Goal: Information Seeking & Learning: Learn about a topic

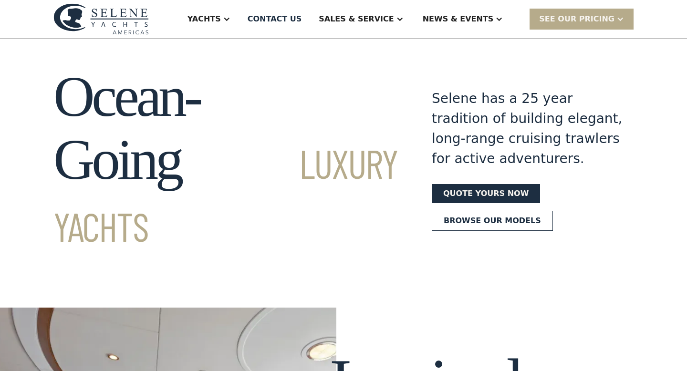
scroll to position [8, 0]
click at [578, 19] on div "SEE Our Pricing" at bounding box center [576, 18] width 75 height 11
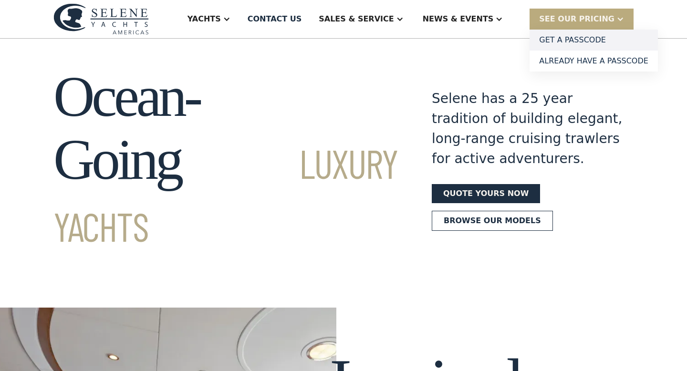
click at [579, 44] on link "Get a PASSCODE" at bounding box center [594, 40] width 128 height 21
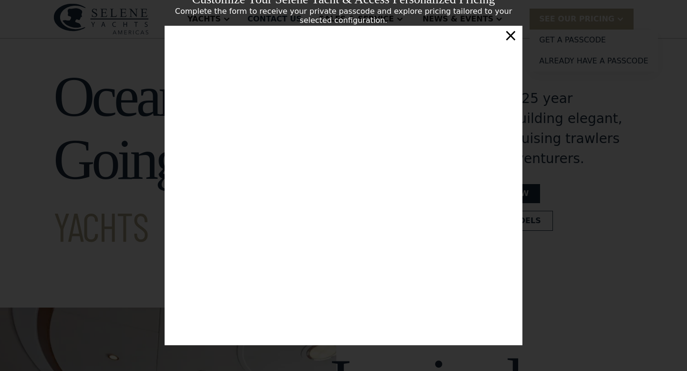
scroll to position [152, 0]
click at [512, 40] on div "×" at bounding box center [511, 35] width 14 height 19
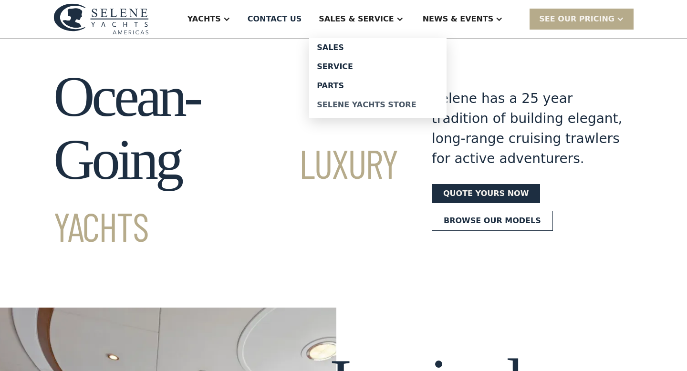
click at [364, 106] on div "Selene Yachts Store" at bounding box center [378, 105] width 122 height 8
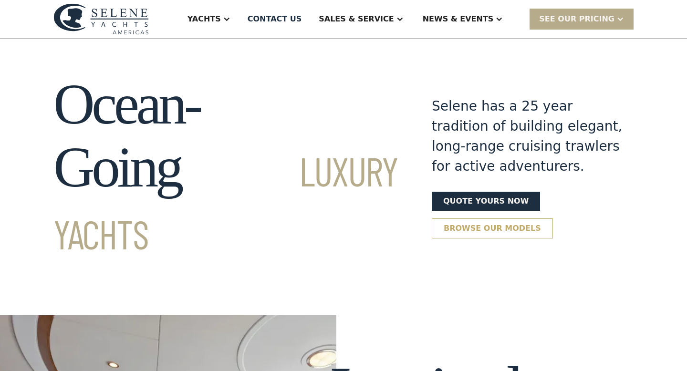
click at [438, 219] on link "Browse our models" at bounding box center [492, 229] width 121 height 20
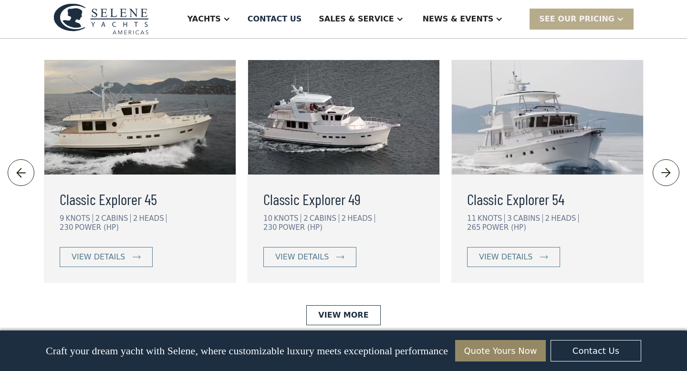
scroll to position [2142, 0]
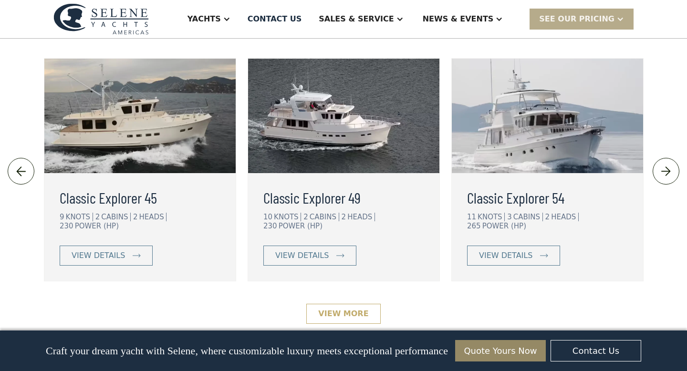
click at [359, 304] on link "View More" at bounding box center [343, 314] width 74 height 20
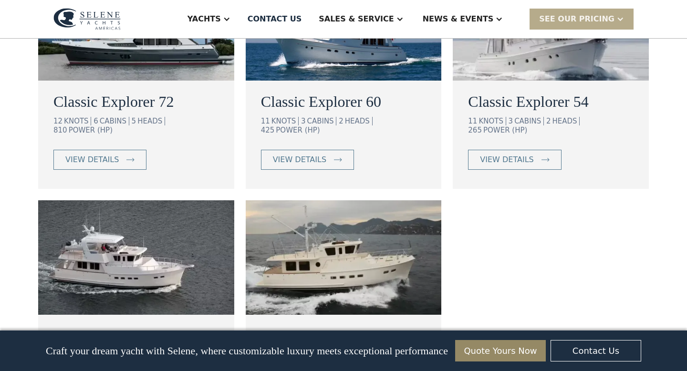
scroll to position [551, 0]
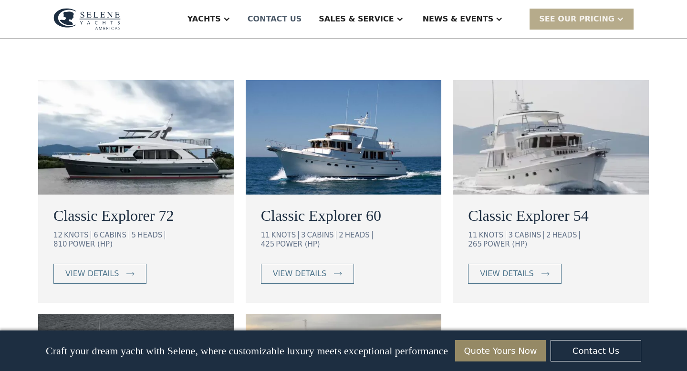
click at [302, 23] on div "Contact US" at bounding box center [275, 18] width 54 height 11
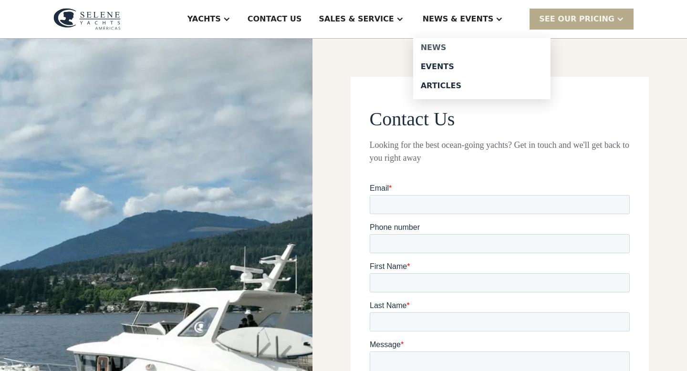
click at [460, 48] on div "News" at bounding box center [482, 48] width 122 height 8
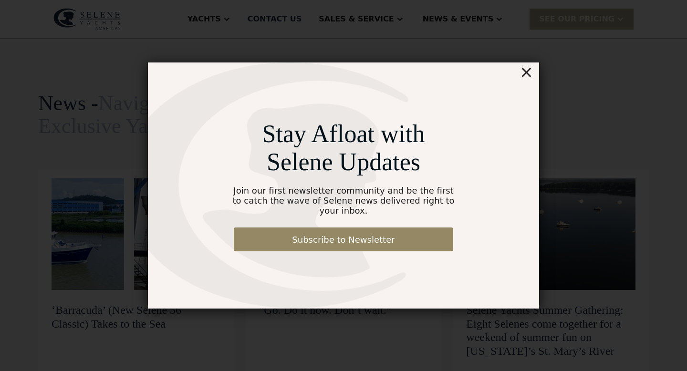
click at [528, 82] on div "×" at bounding box center [527, 72] width 14 height 19
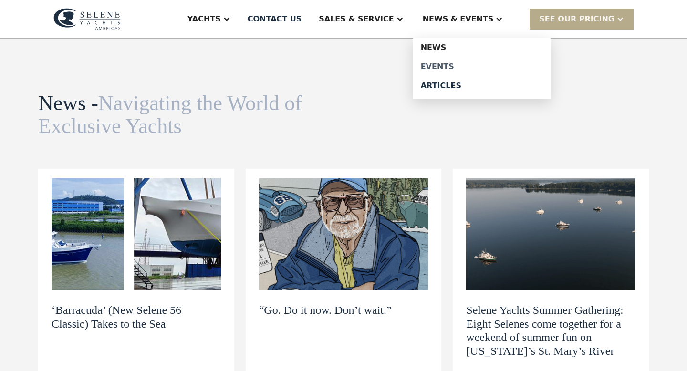
click at [465, 63] on div "Events" at bounding box center [482, 67] width 122 height 8
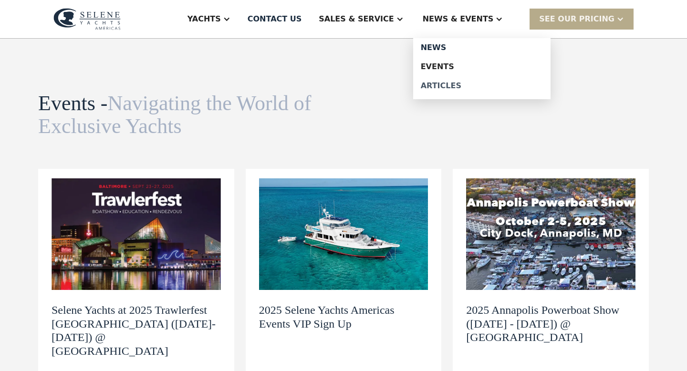
click at [459, 90] on div "Articles" at bounding box center [482, 86] width 122 height 8
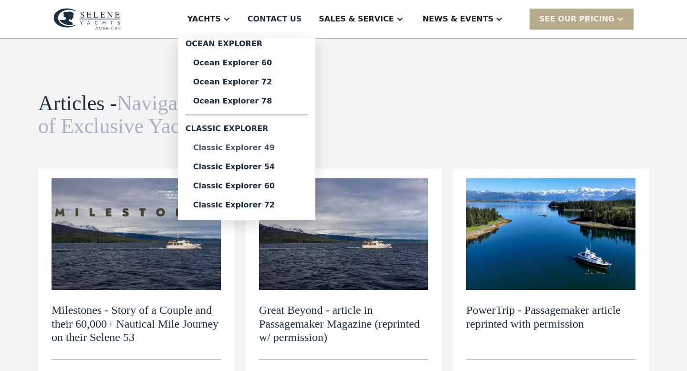
click at [254, 150] on div "Classic Explorer 49" at bounding box center [246, 148] width 107 height 8
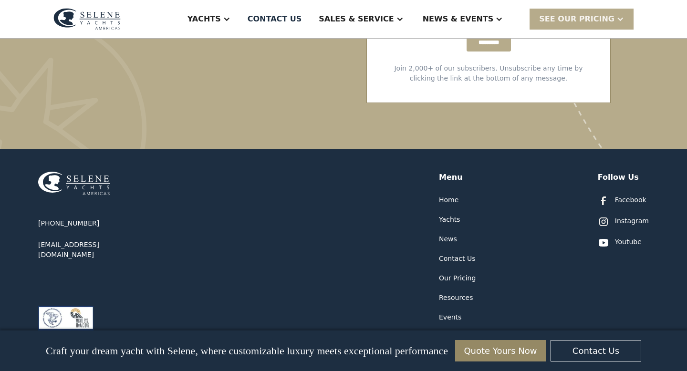
scroll to position [2734, 0]
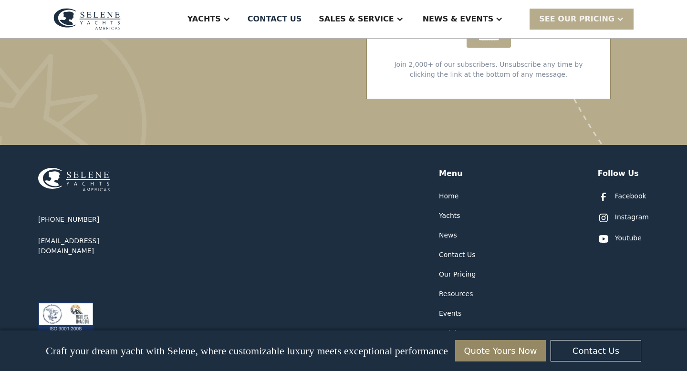
click at [450, 250] on div "Contact Us" at bounding box center [457, 255] width 36 height 10
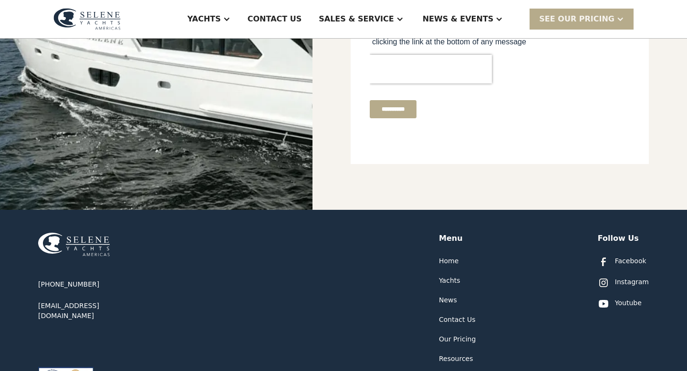
scroll to position [489, 0]
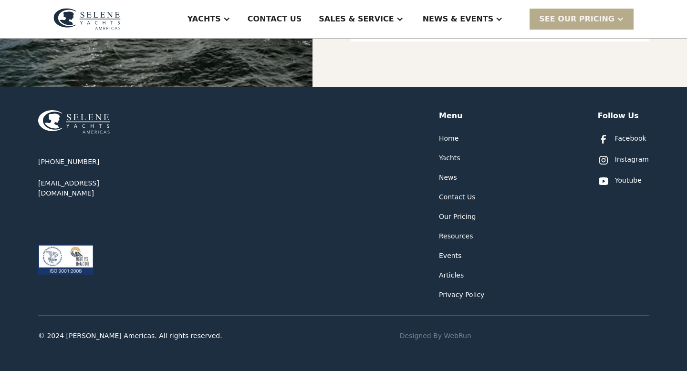
click at [453, 273] on div "Articles" at bounding box center [451, 276] width 25 height 10
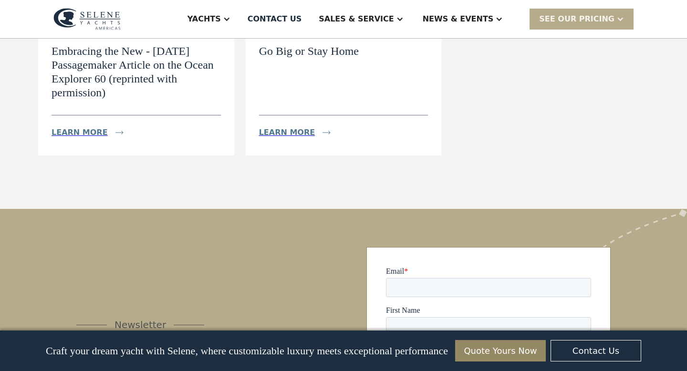
scroll to position [384, 0]
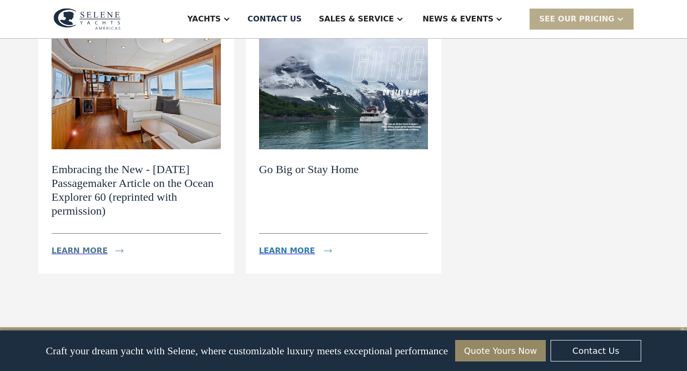
click at [285, 250] on div "Learn more" at bounding box center [287, 250] width 56 height 11
